Goal: Communication & Community: Answer question/provide support

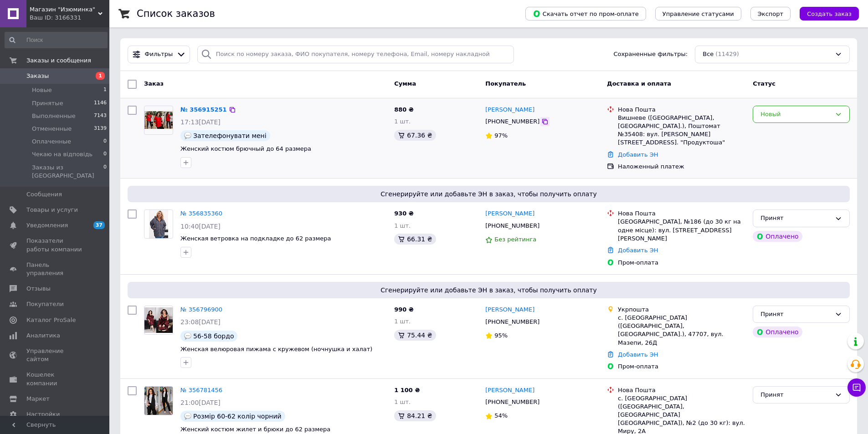
click at [542, 120] on icon at bounding box center [544, 121] width 5 height 5
click at [208, 107] on link "№ 356915251" at bounding box center [203, 109] width 46 height 7
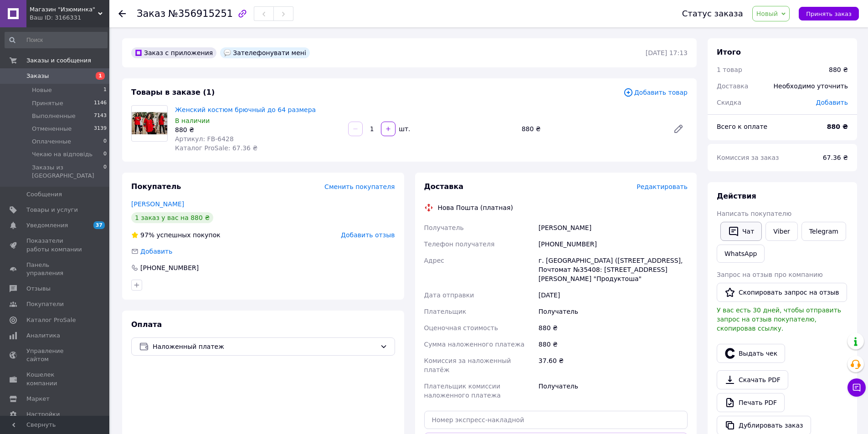
click at [739, 228] on icon "button" at bounding box center [733, 231] width 11 height 11
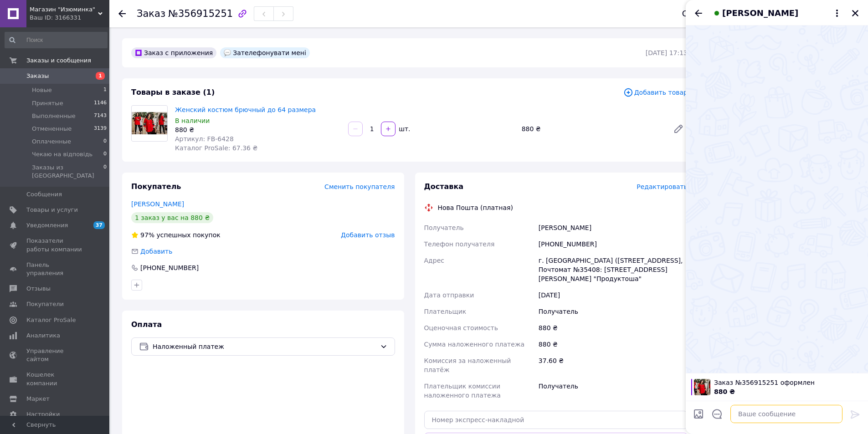
click at [764, 412] on textarea at bounding box center [786, 414] width 112 height 18
paste textarea "Доброго дня! Ви оформили замовлення на костюм. Уточніть, який розмір і колір ці…"
type textarea "Доброго дня! Ви оформили замовлення на костюм. Уточніть, який розмір і колір ці…"
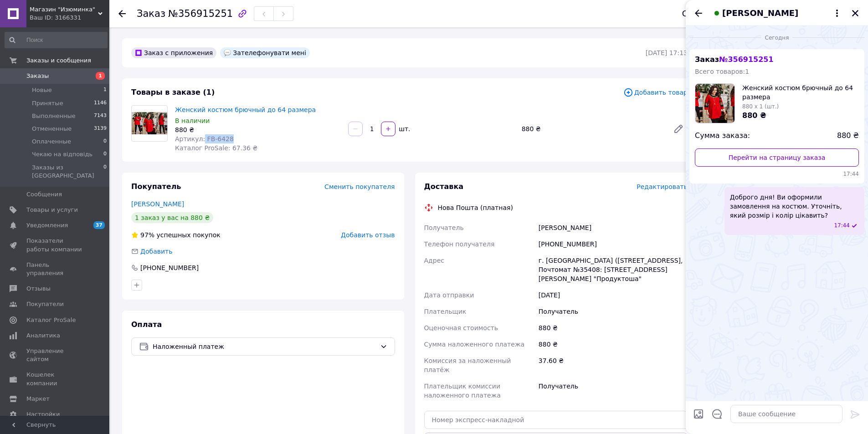
drag, startPoint x: 232, startPoint y: 138, endPoint x: 200, endPoint y: 135, distance: 32.5
click at [200, 135] on div "Артикул: FB-6428" at bounding box center [258, 138] width 166 height 9
copy span "FB-6428"
